Goal: Find specific page/section: Find specific page/section

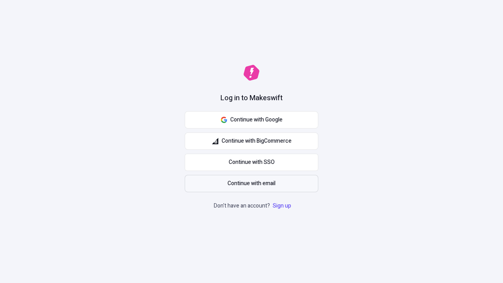
click at [252, 184] on span "Continue with email" at bounding box center [252, 183] width 48 height 9
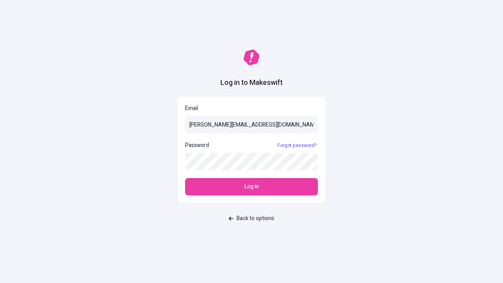
type input "sasha+test-ui@makeswift.com"
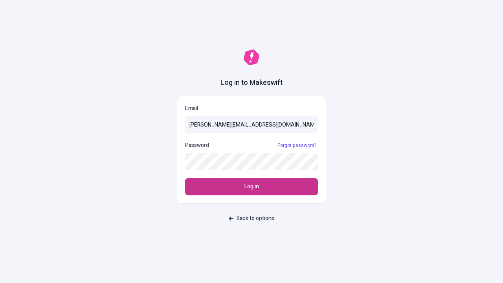
click at [252, 187] on span "Log in" at bounding box center [251, 186] width 15 height 9
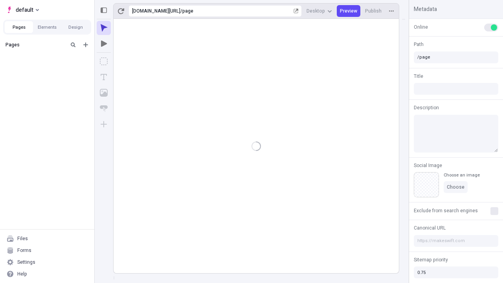
type input "/page"
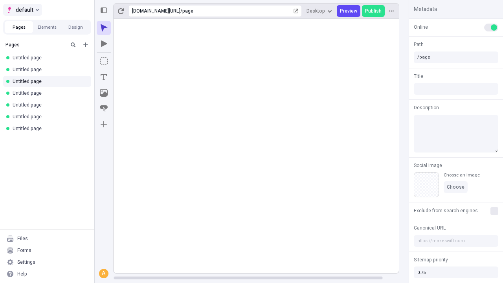
click at [22, 10] on span "default" at bounding box center [25, 9] width 18 height 9
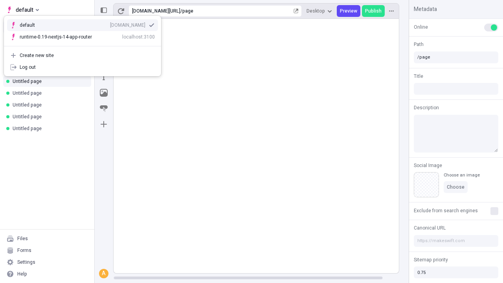
click at [110, 24] on div "[DOMAIN_NAME]" at bounding box center [127, 25] width 35 height 6
click at [86, 45] on icon "Add new" at bounding box center [85, 44] width 5 height 5
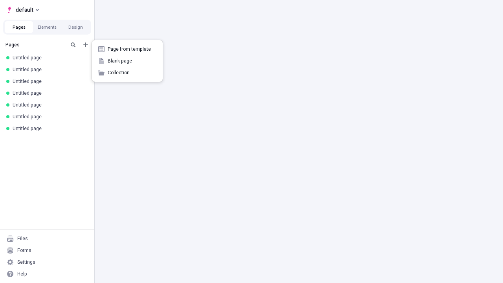
click at [127, 61] on span "Blank page" at bounding box center [132, 61] width 49 height 6
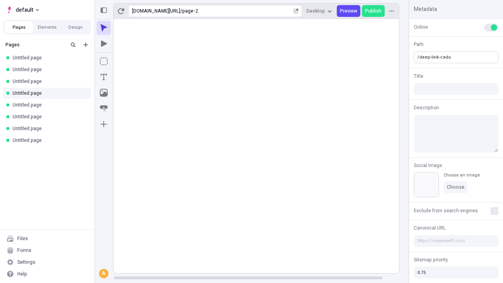
type input "/deep-link-cado"
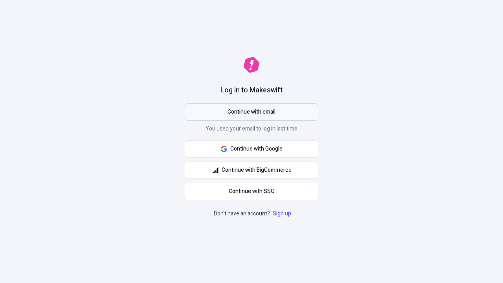
click at [252, 112] on span "Continue with email" at bounding box center [252, 112] width 48 height 9
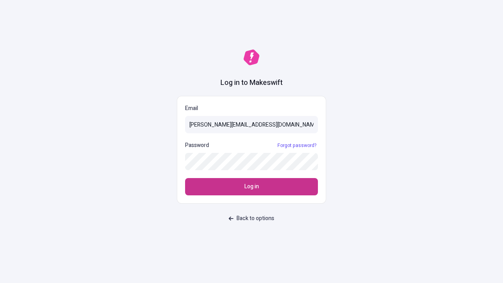
click at [252, 187] on span "Log in" at bounding box center [251, 186] width 15 height 9
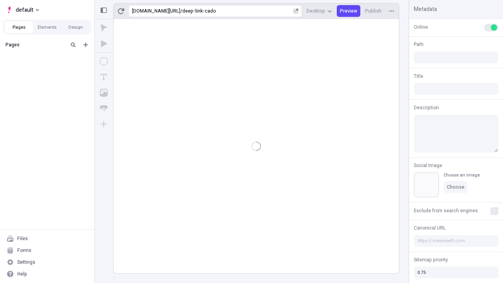
type input "/deep-link-cado"
